Goal: Transaction & Acquisition: Purchase product/service

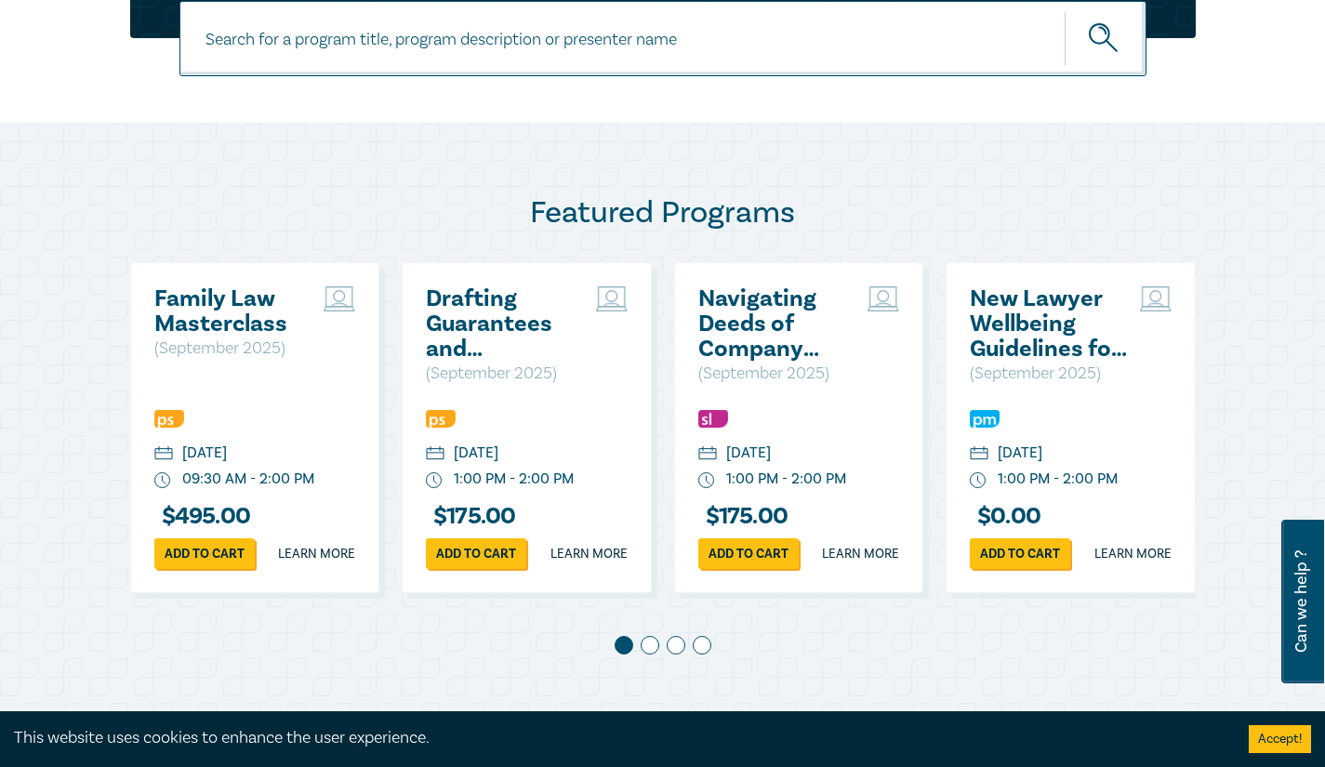
scroll to position [821, 0]
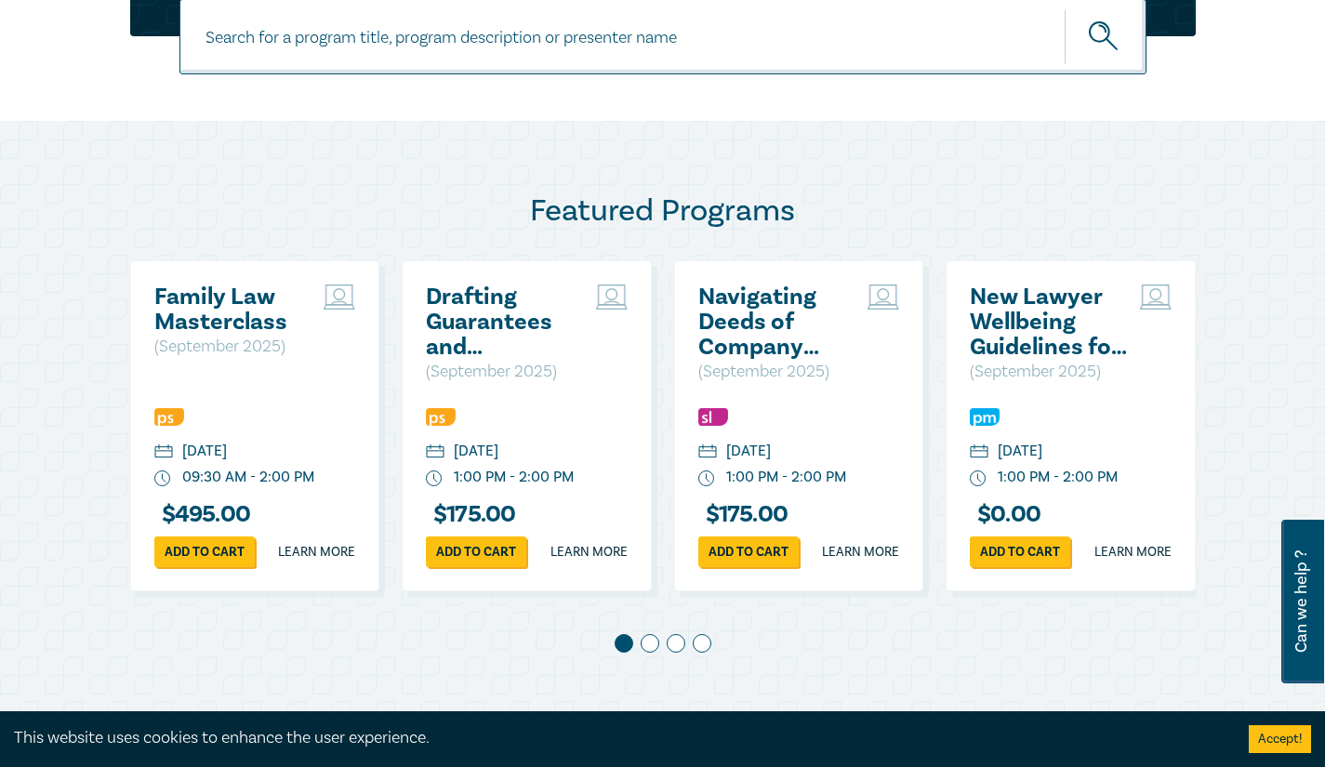
click at [227, 567] on link "Add to cart" at bounding box center [204, 551] width 100 height 31
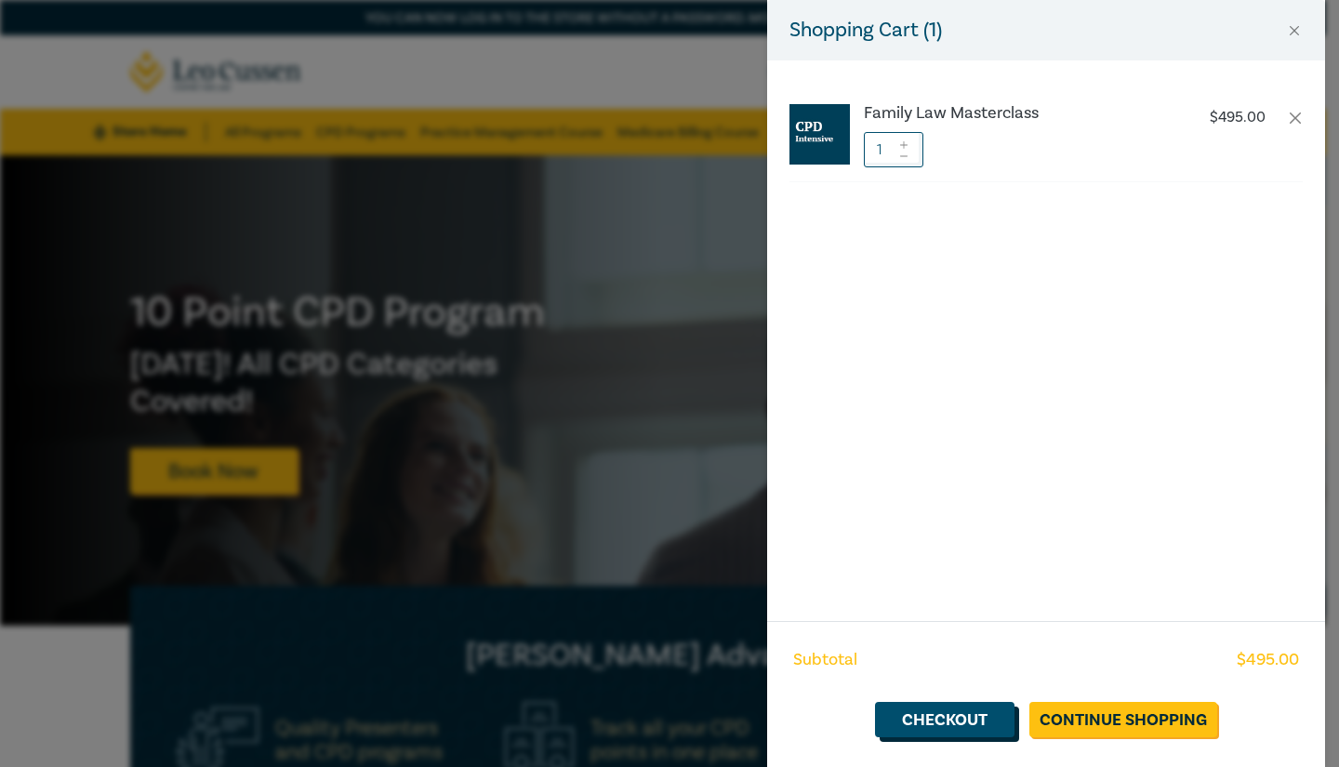
click at [964, 721] on link "Checkout" at bounding box center [944, 719] width 139 height 35
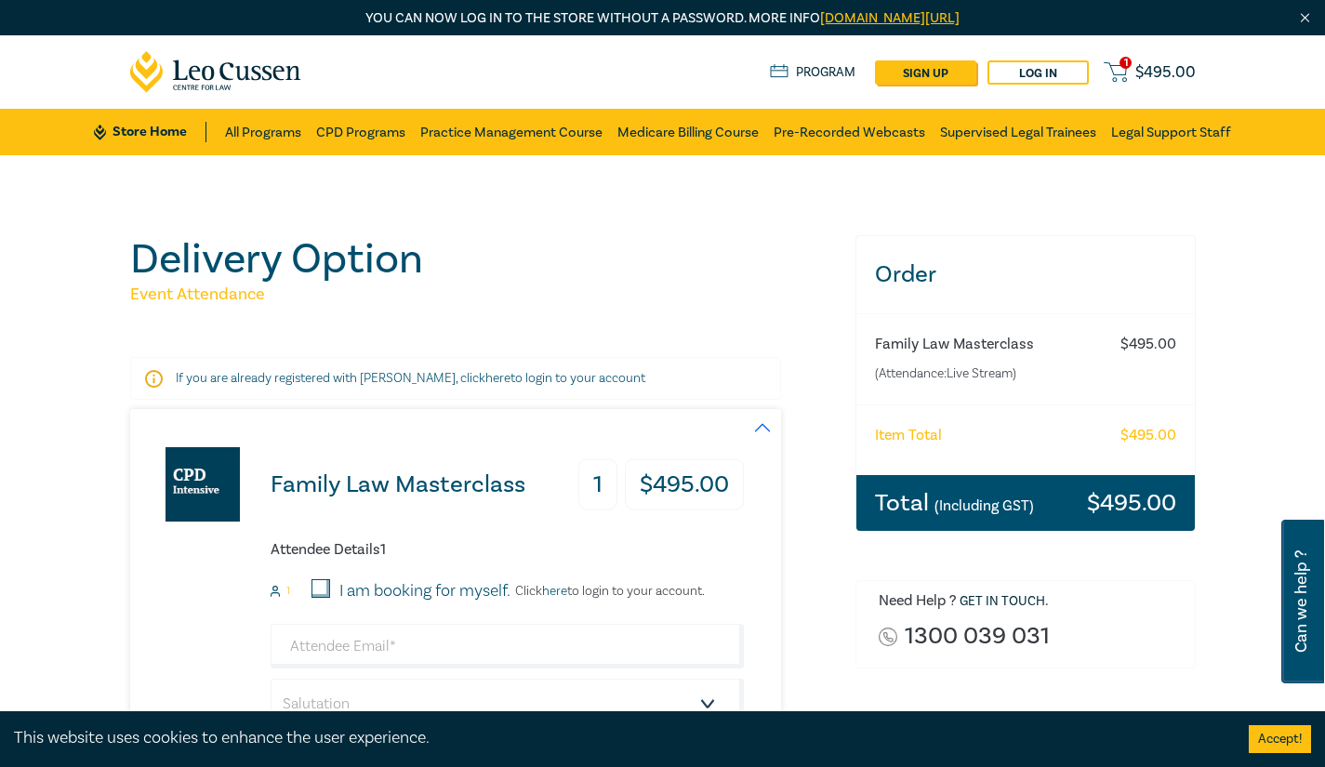
click at [312, 583] on input "I am booking for myself." at bounding box center [320, 588] width 19 height 19
checkbox input "true"
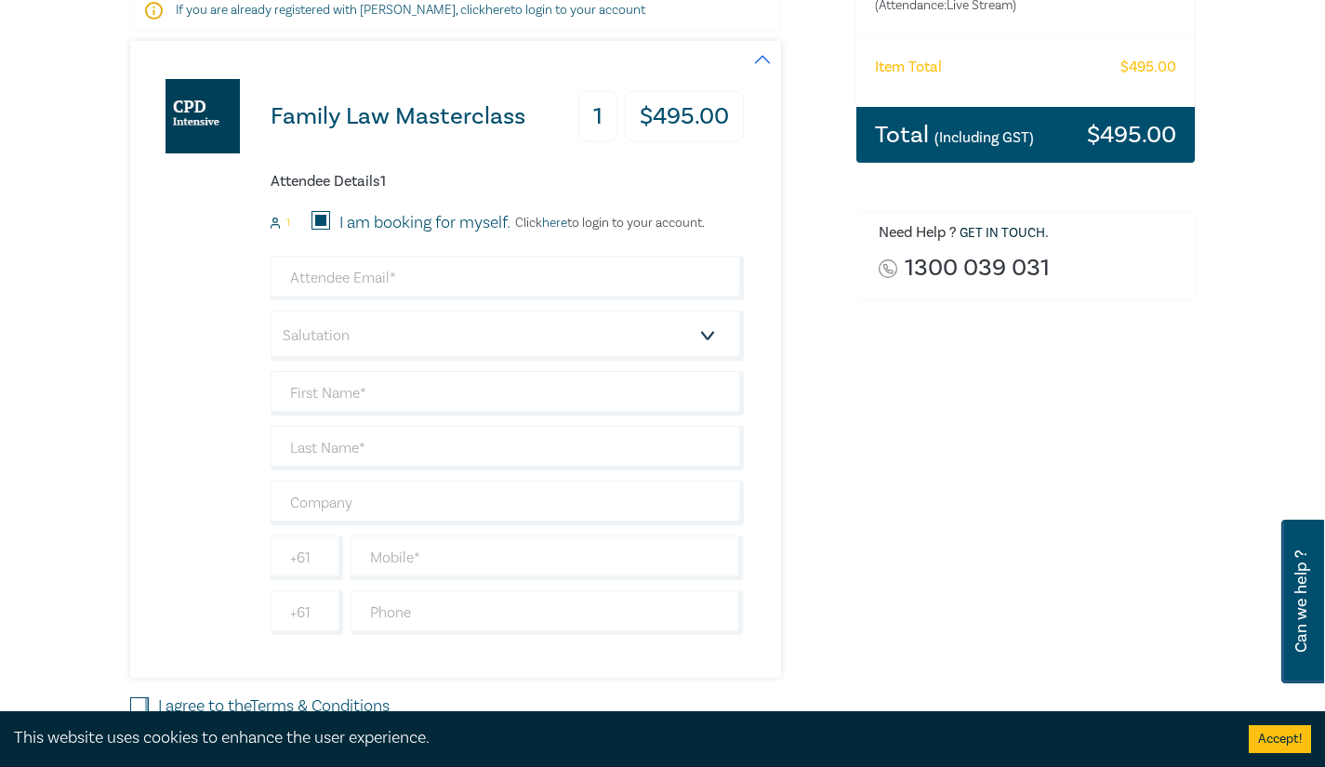
scroll to position [372, 0]
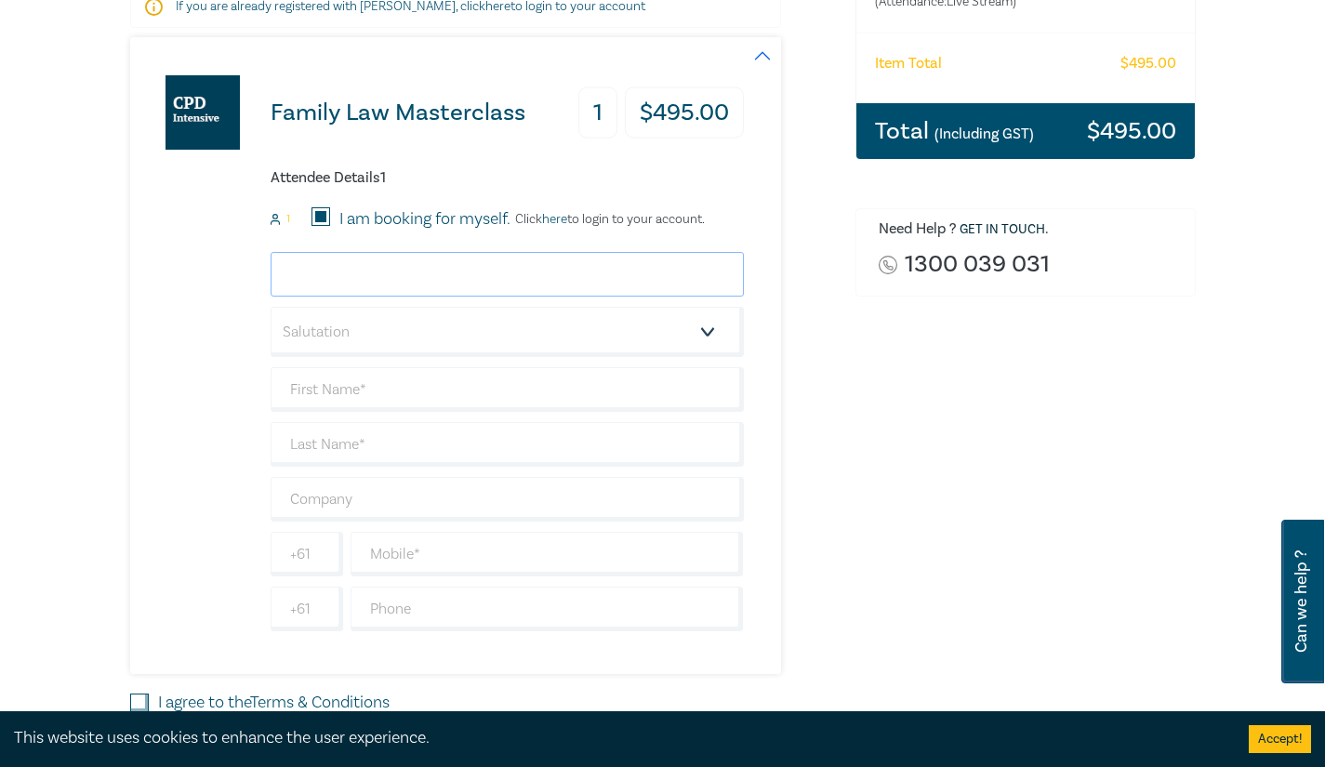
click at [415, 279] on input "email" at bounding box center [507, 274] width 473 height 45
type input "AIDA@RESILIENCEFAMILYLAW.COM.AU"
click at [316, 324] on select "Salutation Mr. Mrs. Ms. Miss Dr. Prof. Other" at bounding box center [507, 332] width 473 height 50
select select "Mrs."
click at [271, 307] on select "Salutation Mr. Mrs. Ms. Miss Dr. Prof. Other" at bounding box center [507, 332] width 473 height 50
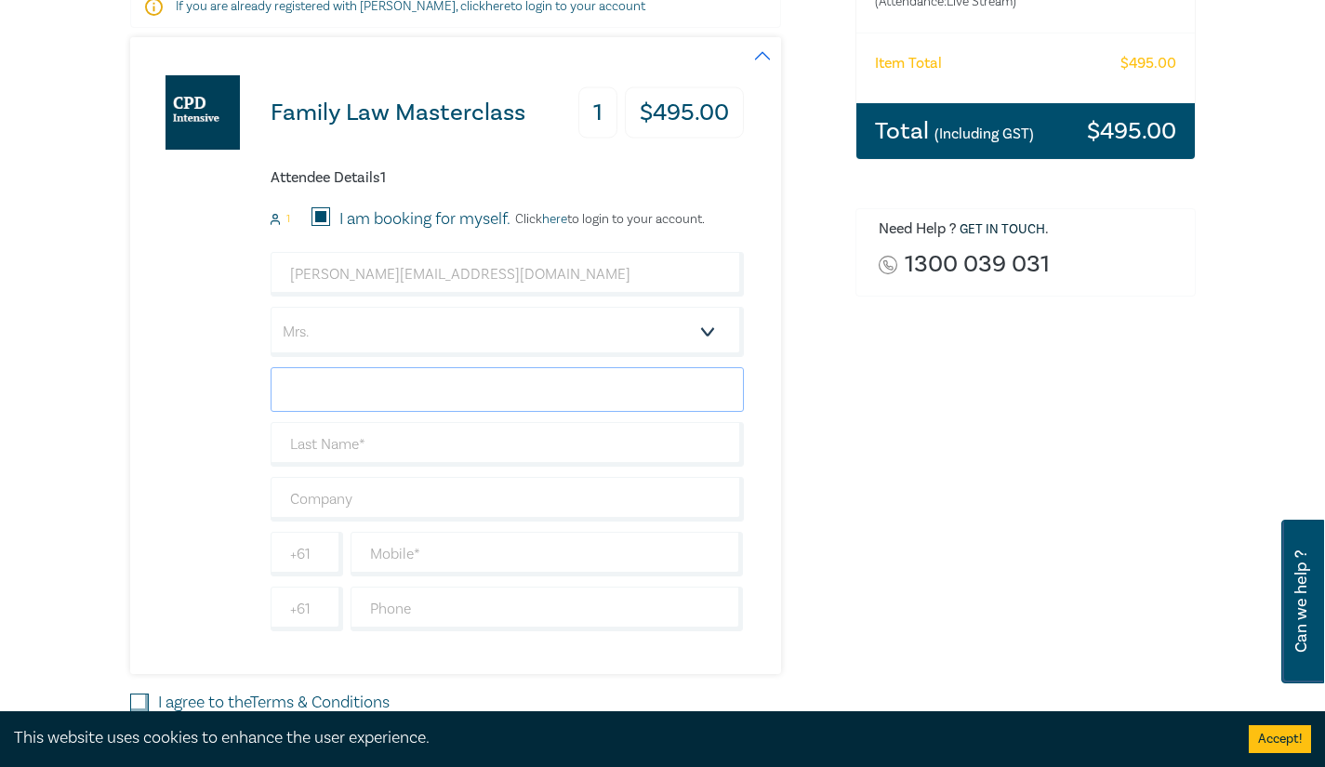
click at [379, 398] on input "text" at bounding box center [507, 389] width 473 height 45
type input "[PERSON_NAME]"
click at [310, 455] on input "text" at bounding box center [507, 444] width 473 height 45
type input "PEACH"
click at [326, 505] on input "text" at bounding box center [507, 499] width 473 height 45
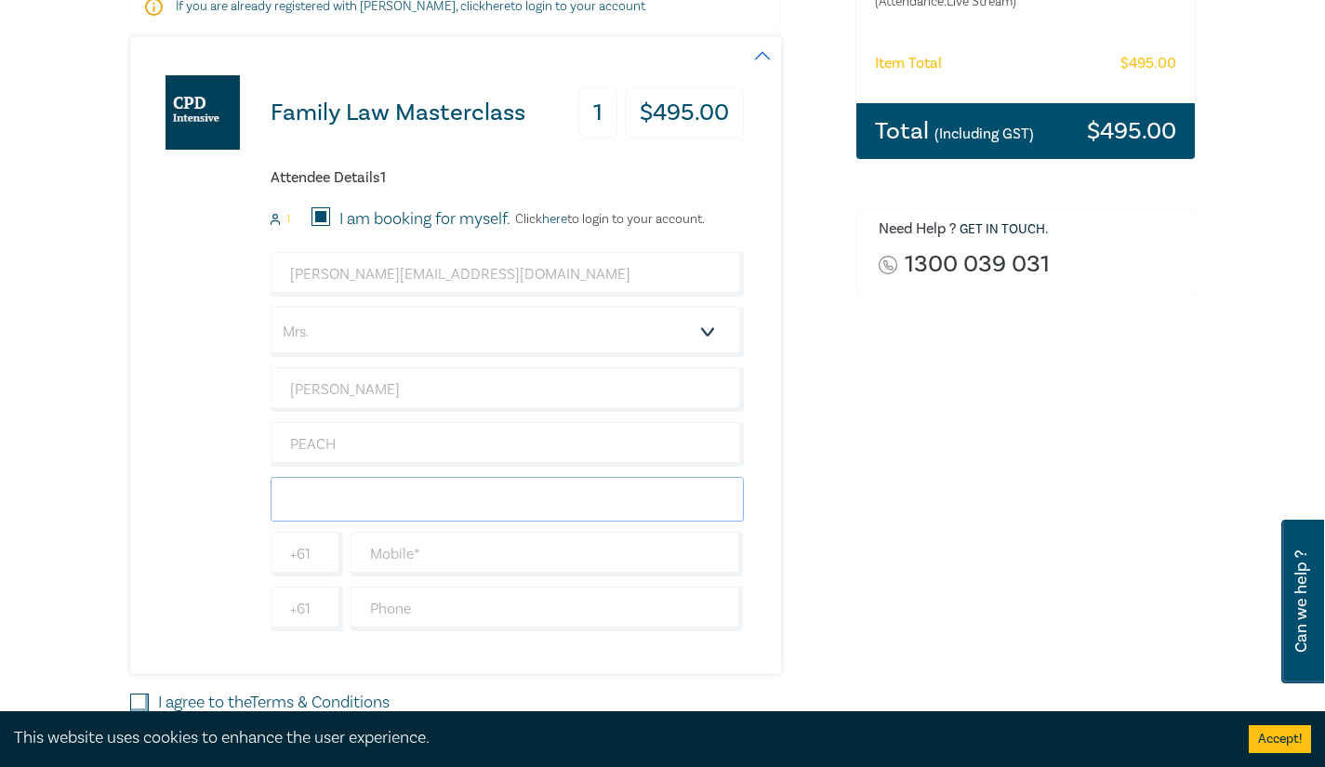
type input "RESILIENCE FAMILY LAW"
click at [397, 554] on input "text" at bounding box center [546, 554] width 393 height 45
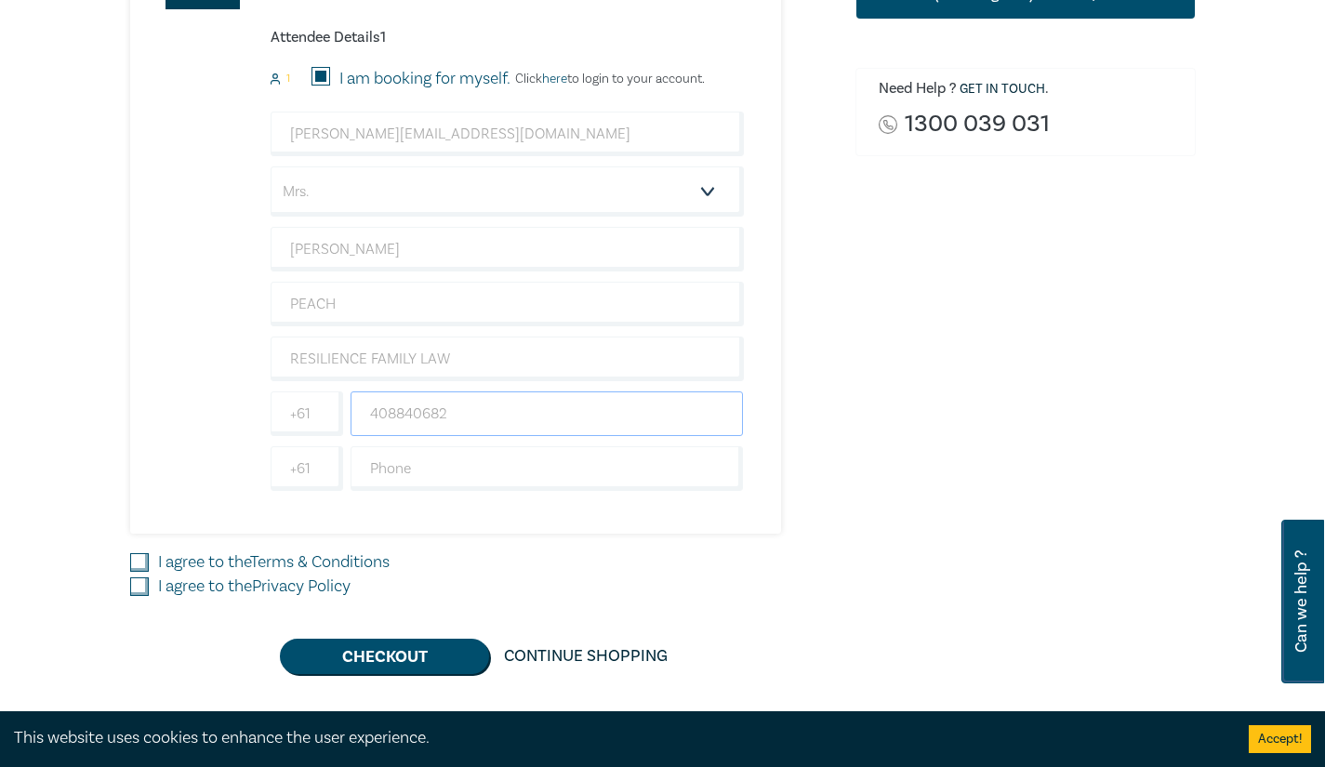
scroll to position [514, 0]
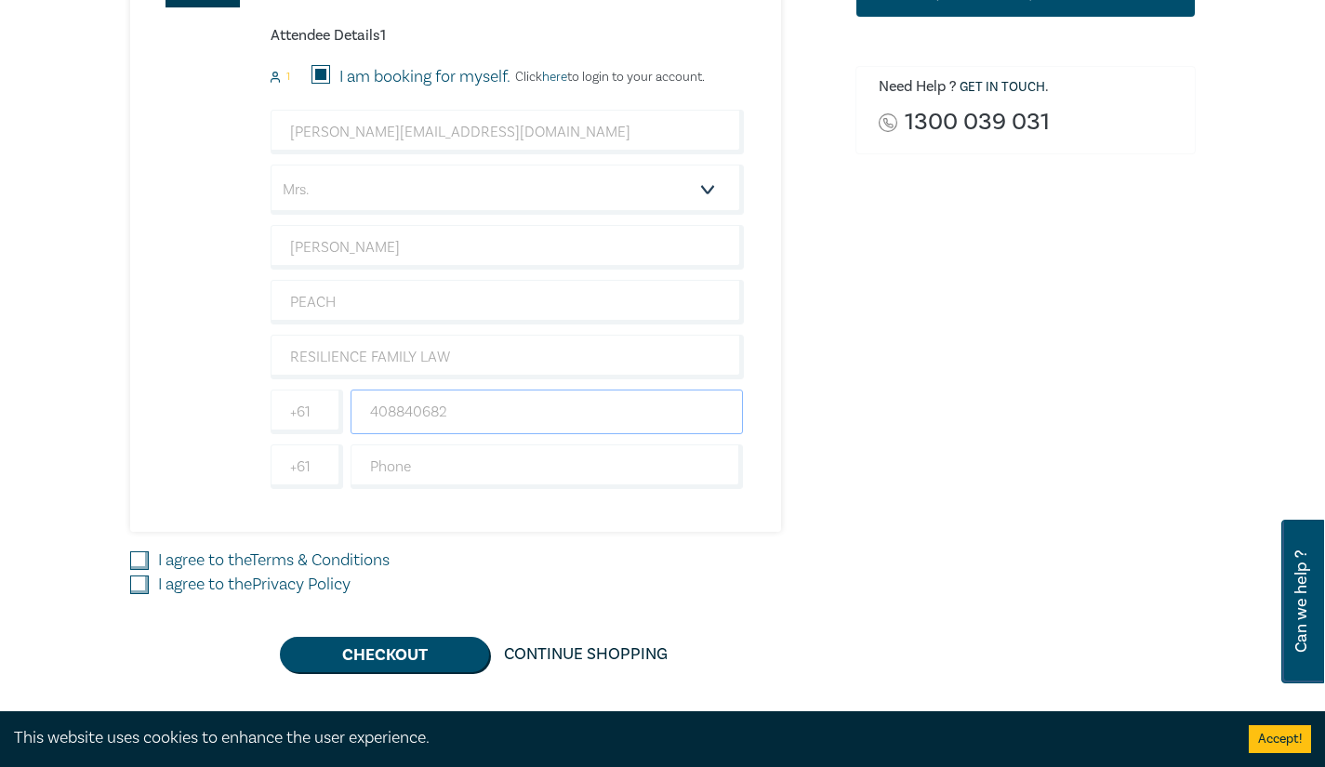
type input "408840682"
click at [139, 562] on input "I agree to the Terms & Conditions" at bounding box center [139, 560] width 19 height 19
checkbox input "true"
click at [135, 591] on input "I agree to the Privacy Policy" at bounding box center [139, 584] width 19 height 19
checkbox input "true"
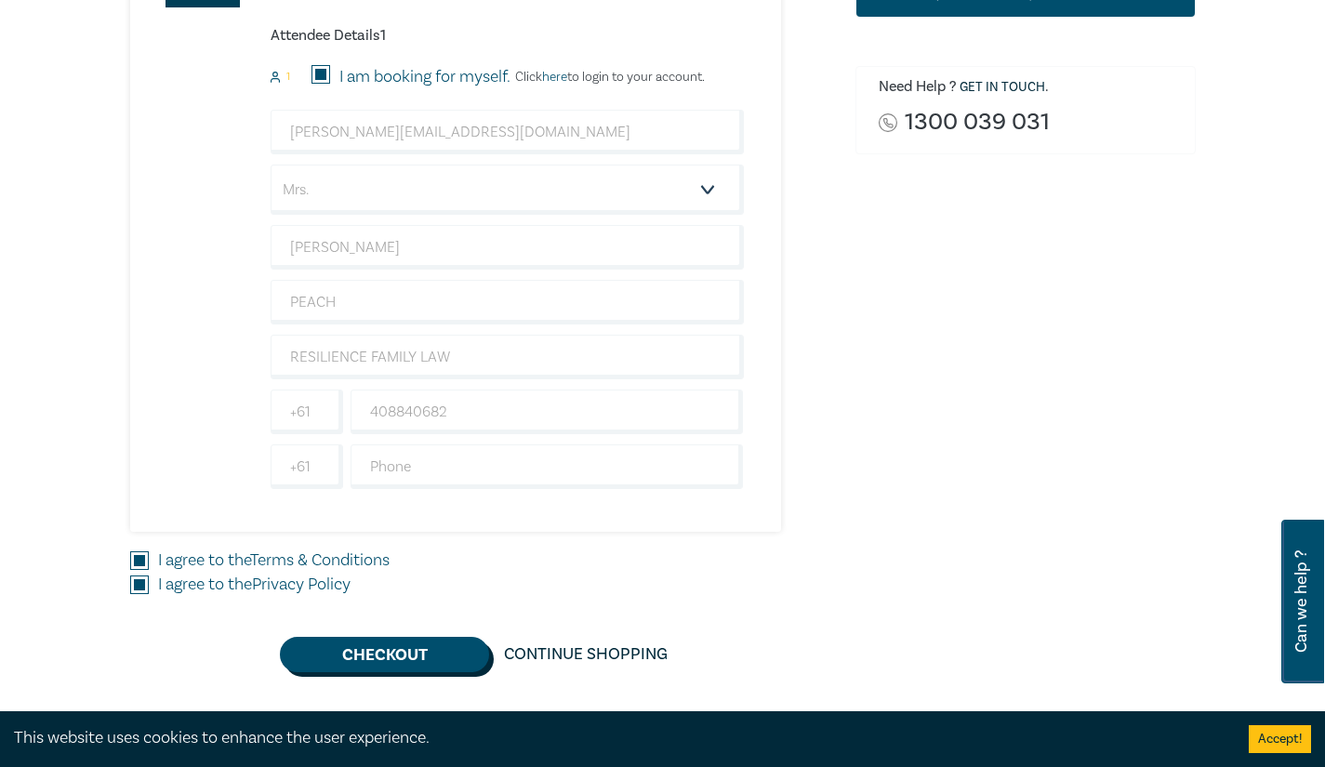
click at [409, 665] on button "Checkout" at bounding box center [384, 654] width 209 height 35
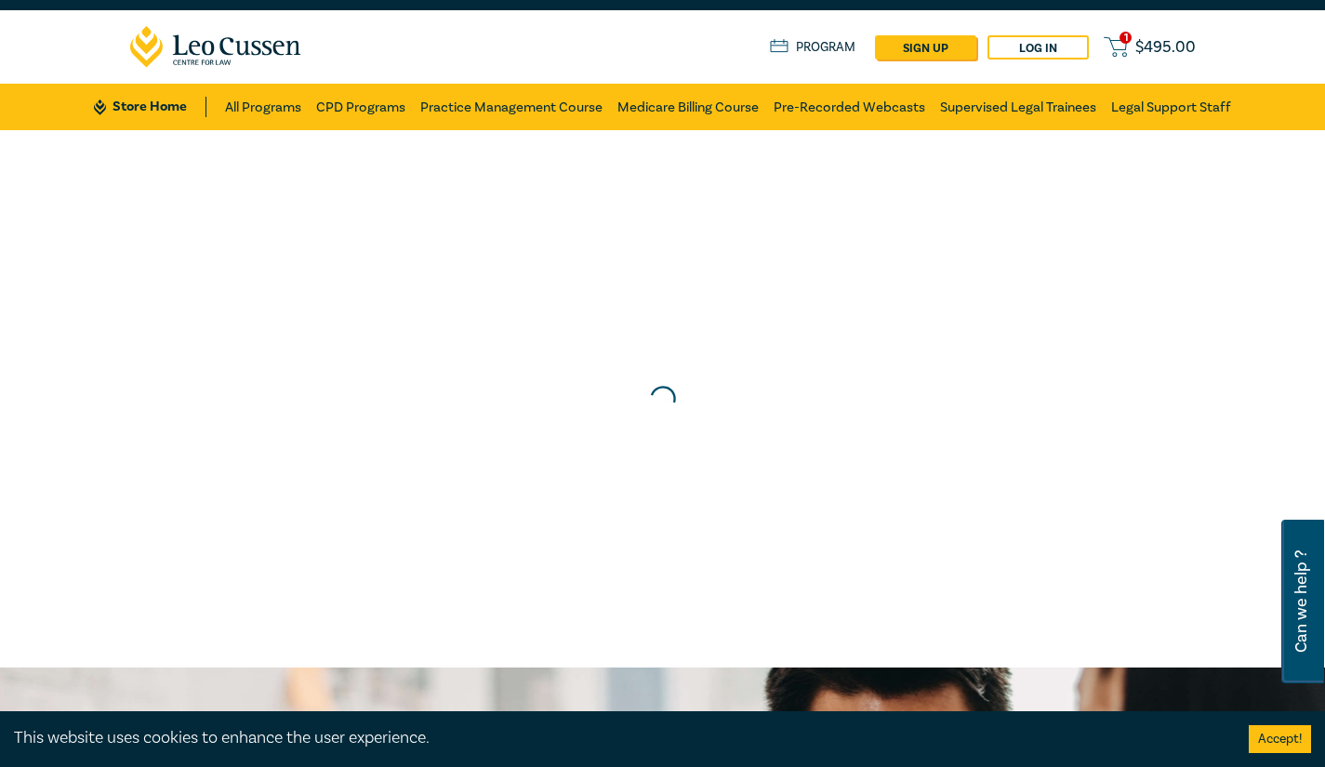
scroll to position [0, 0]
